Goal: Information Seeking & Learning: Learn about a topic

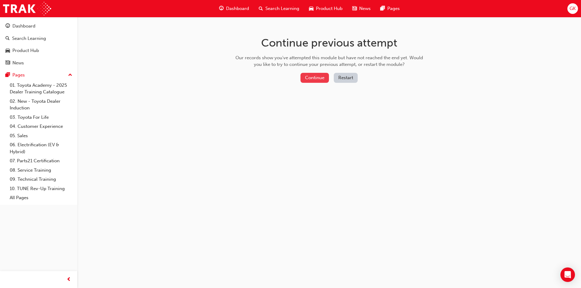
click at [320, 77] on button "Continue" at bounding box center [315, 78] width 28 height 10
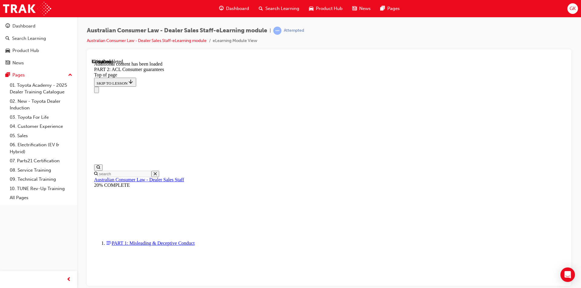
scroll to position [897, 0]
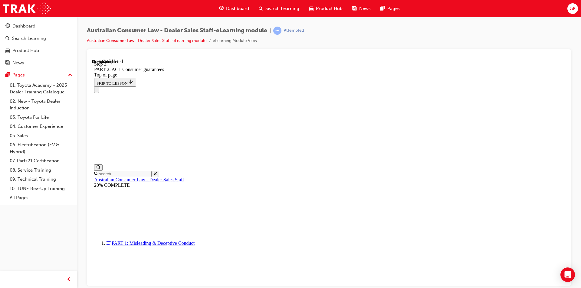
scroll to position [1797, 0]
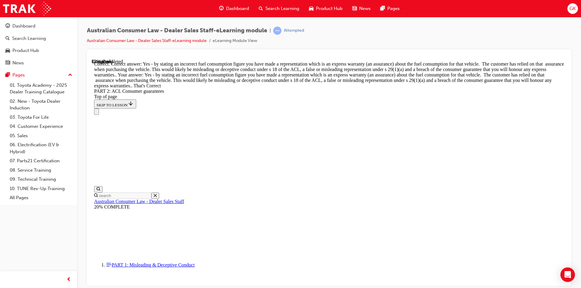
scroll to position [2726, 0]
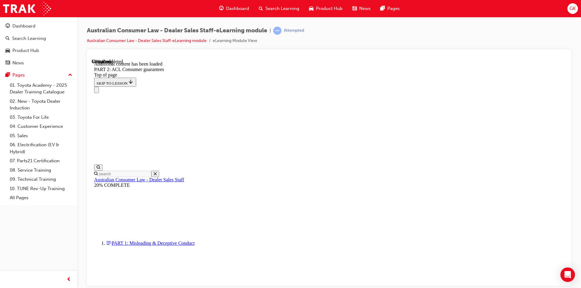
scroll to position [3775, 0]
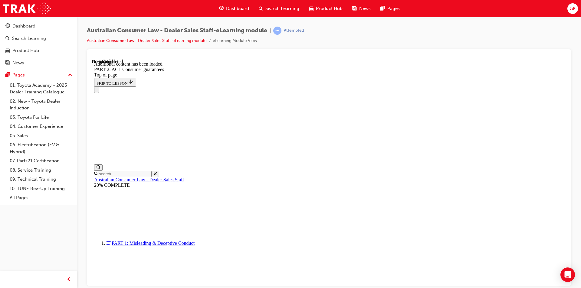
scroll to position [5015, 0]
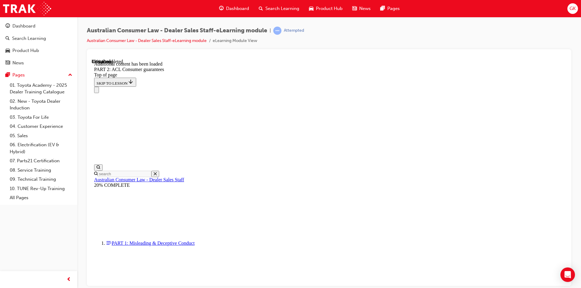
scroll to position [6597, 0]
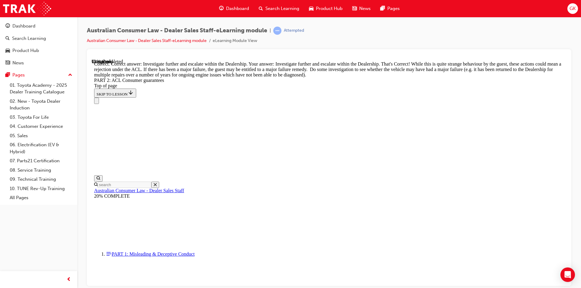
scroll to position [6740, 0]
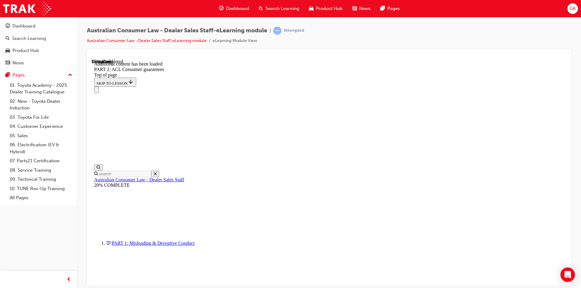
scroll to position [7236, 0]
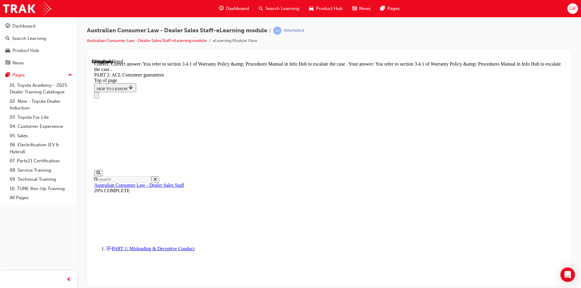
scroll to position [7593, 0]
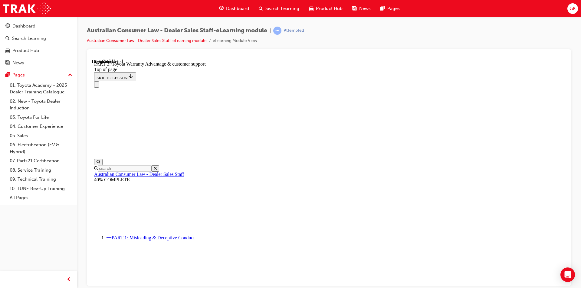
scroll to position [352, 0]
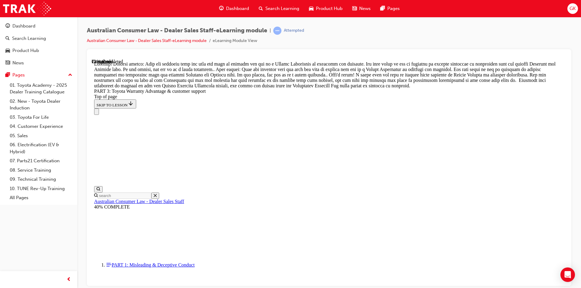
scroll to position [543, 0]
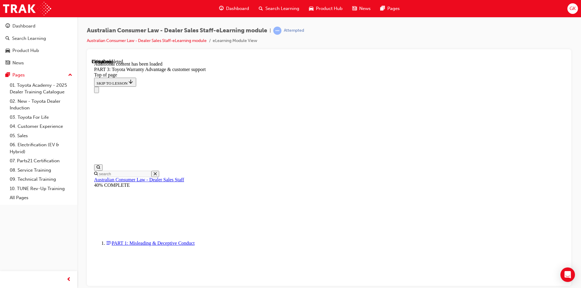
scroll to position [706, 0]
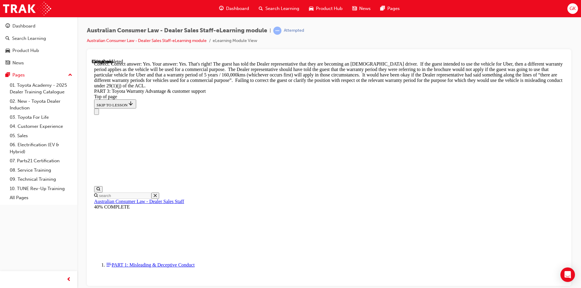
scroll to position [903, 0]
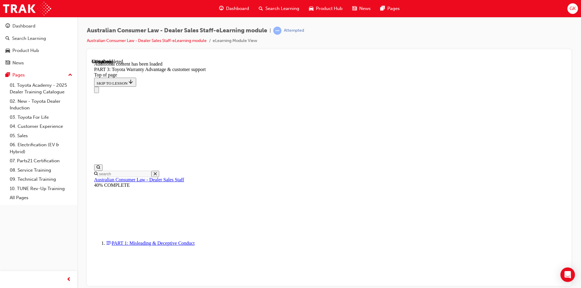
scroll to position [1460, 0]
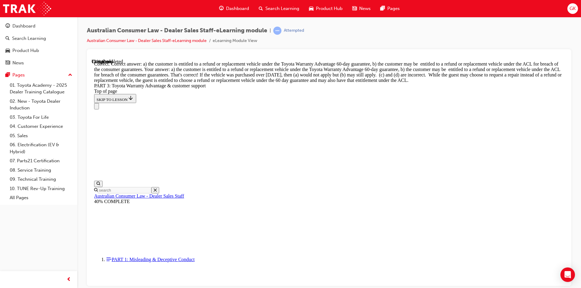
scroll to position [1613, 0]
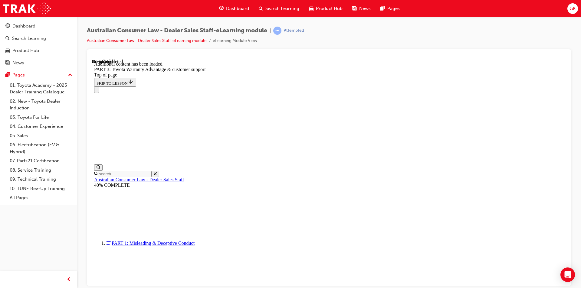
scroll to position [1793, 0]
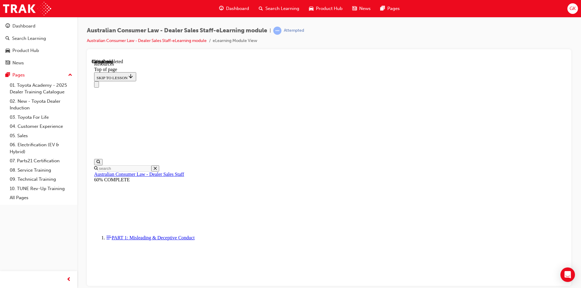
scroll to position [297, 0]
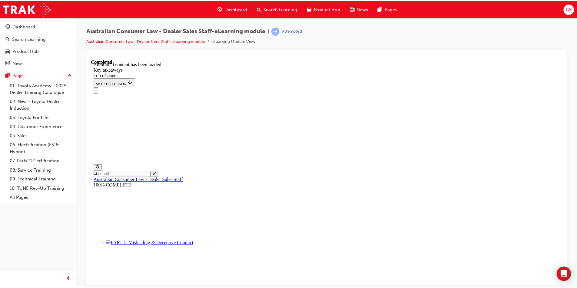
scroll to position [127, 0]
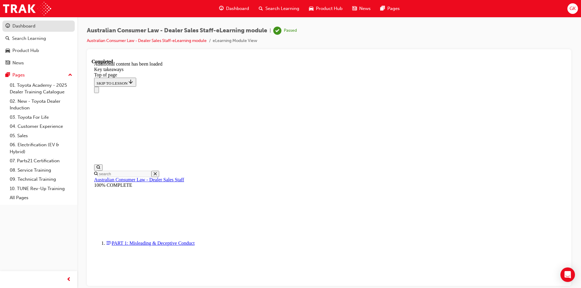
click at [20, 28] on div "Dashboard" at bounding box center [23, 26] width 23 height 7
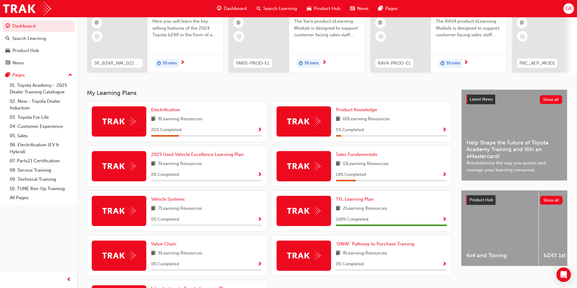
scroll to position [61, 0]
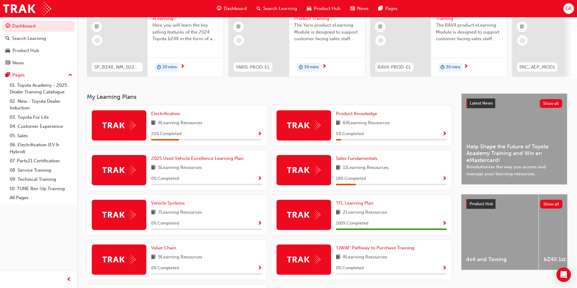
click at [571, 5] on span "GK" at bounding box center [568, 8] width 6 height 7
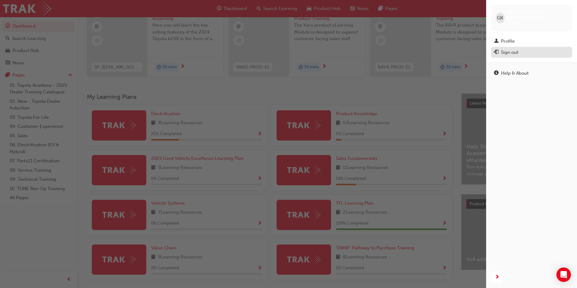
click at [513, 49] on div "Sign out" at bounding box center [509, 52] width 17 height 7
